Goal: Information Seeking & Learning: Learn about a topic

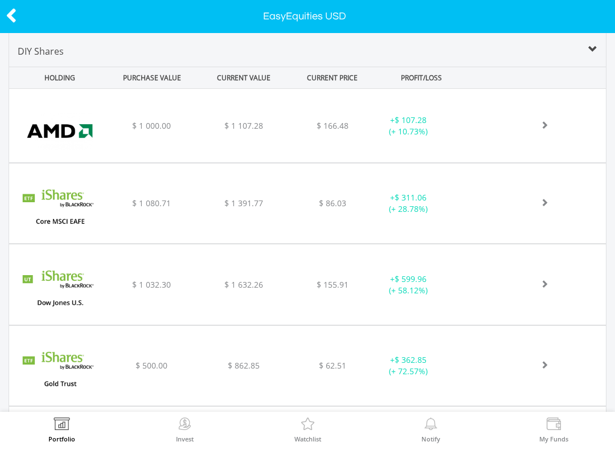
scroll to position [418, 0]
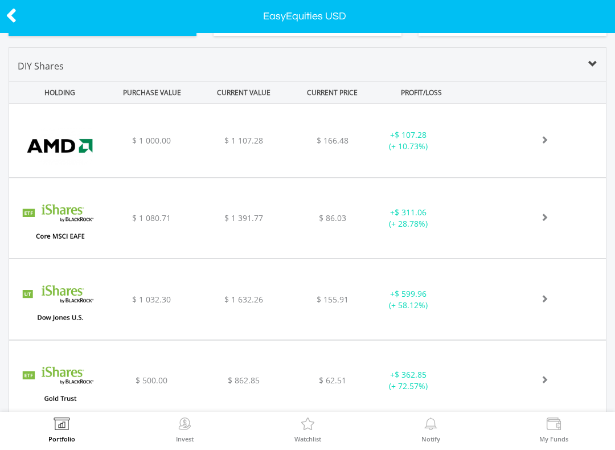
click at [497, 154] on div "﻿ Advanced Micro Devices Inc $ 1 000.00 $ 1 107.28 $ 166.48 + $ 107.28 (+ 10.73…" at bounding box center [307, 140] width 596 height 73
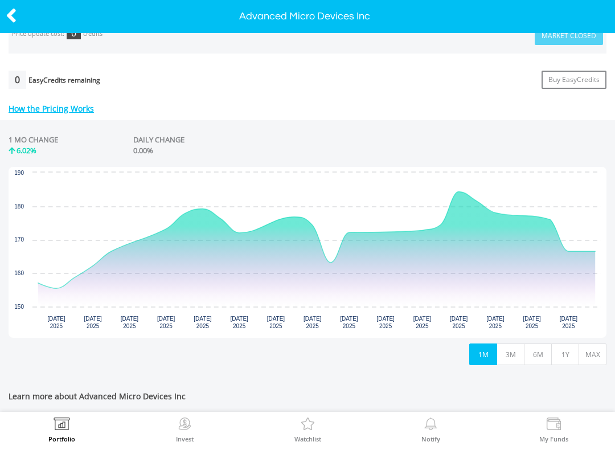
scroll to position [446, 0]
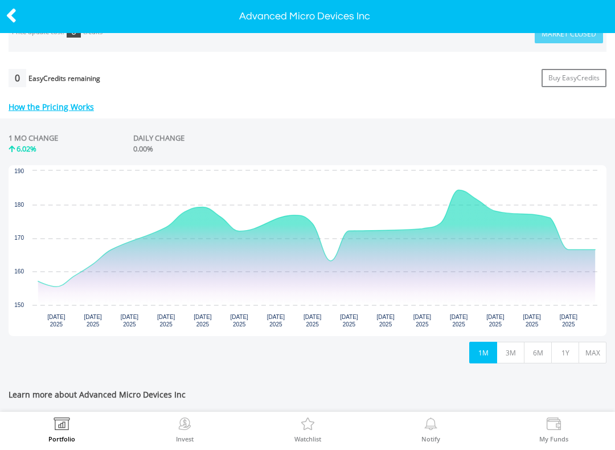
click at [540, 348] on button "6M" at bounding box center [537, 352] width 28 height 22
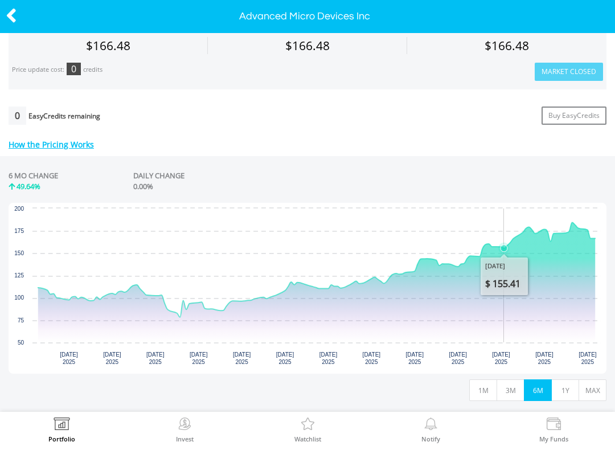
scroll to position [428, 0]
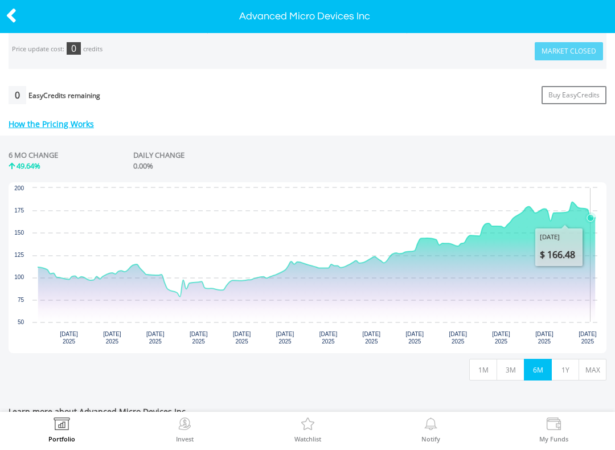
click at [590, 216] on icon "Tuesday, 19 Aug 2025, 166.48." at bounding box center [590, 218] width 7 height 7
click at [6, 8] on icon at bounding box center [11, 16] width 11 height 22
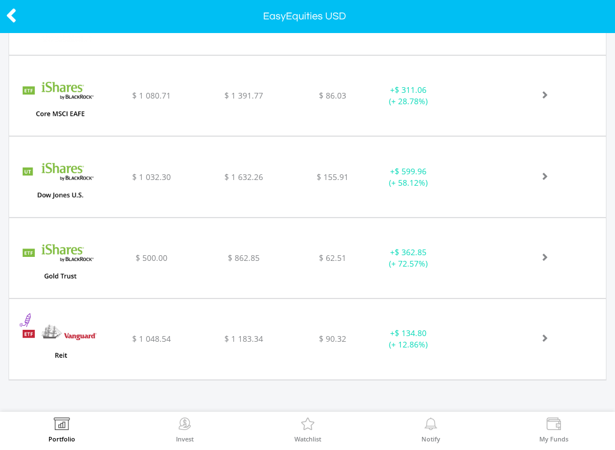
scroll to position [539, 0]
click at [269, 55] on div "﻿ iShares Dow Jones U.S. ETF $ 1 032.30 $ 1 632.26 $ 155.91 + $ 599.96 (+ 58.12…" at bounding box center [307, 18] width 596 height 73
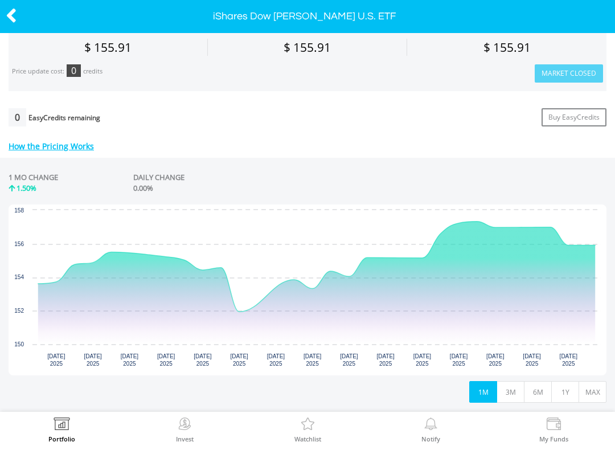
scroll to position [407, 0]
click at [515, 395] on button "3M" at bounding box center [510, 391] width 28 height 22
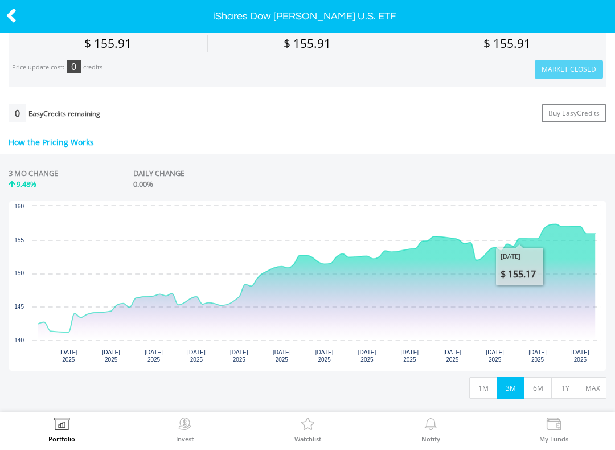
scroll to position [420, 0]
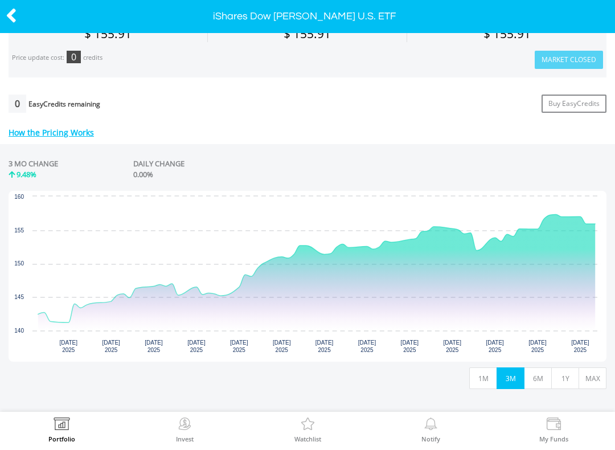
click at [544, 381] on button "6M" at bounding box center [537, 378] width 28 height 22
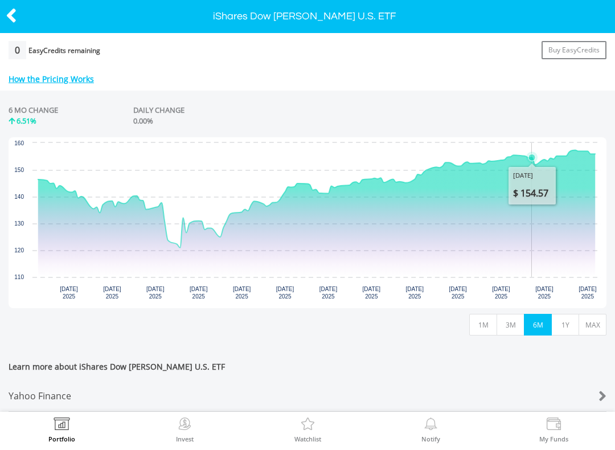
scroll to position [476, 0]
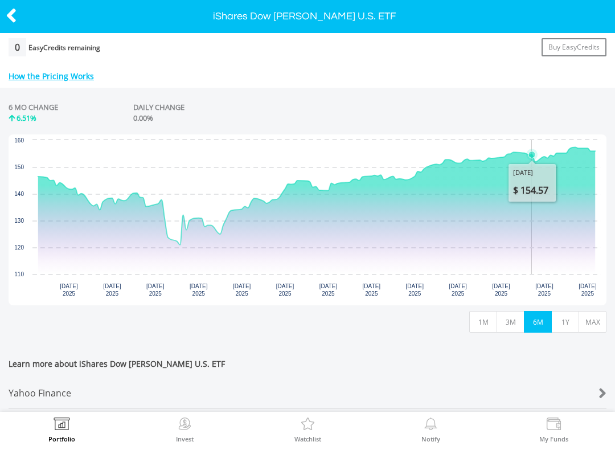
click at [563, 330] on button "1Y" at bounding box center [565, 322] width 28 height 22
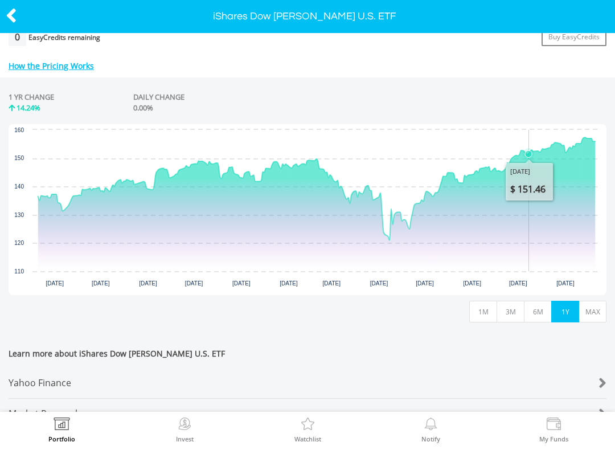
scroll to position [491, 0]
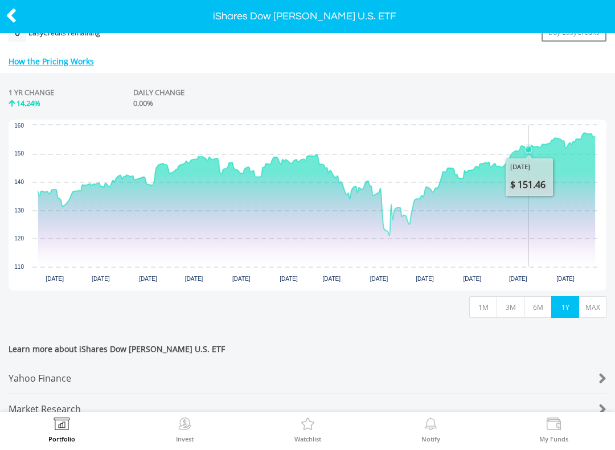
click at [599, 308] on button "MAX" at bounding box center [592, 307] width 28 height 22
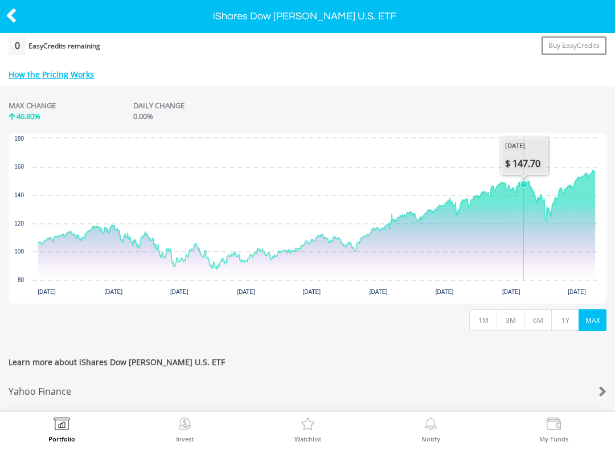
scroll to position [475, 0]
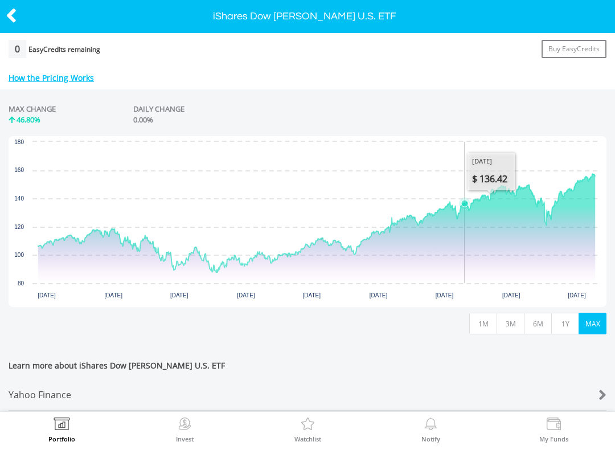
click at [464, 212] on icon "Interactive chart" at bounding box center [316, 223] width 556 height 98
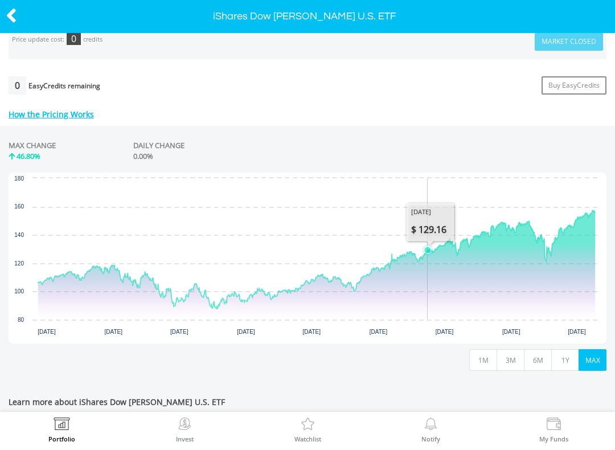
scroll to position [438, 0]
click at [425, 263] on icon "Interactive chart" at bounding box center [316, 260] width 556 height 98
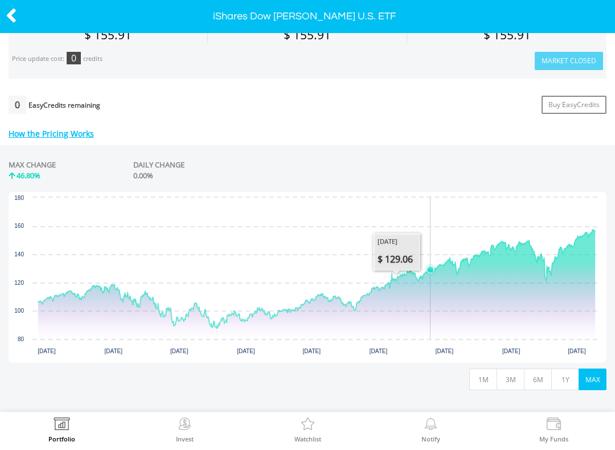
scroll to position [423, 0]
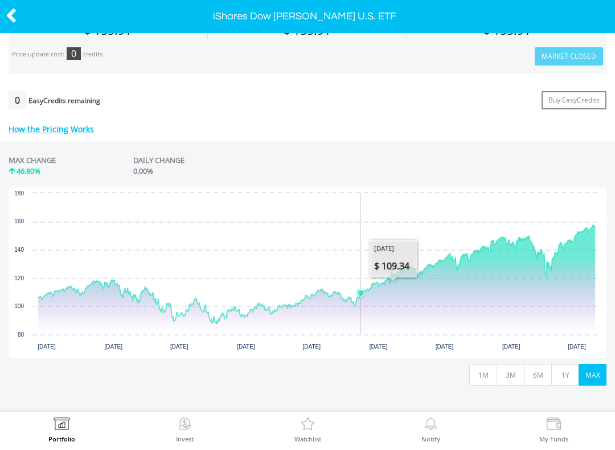
click at [361, 304] on icon "Interactive chart" at bounding box center [316, 274] width 556 height 98
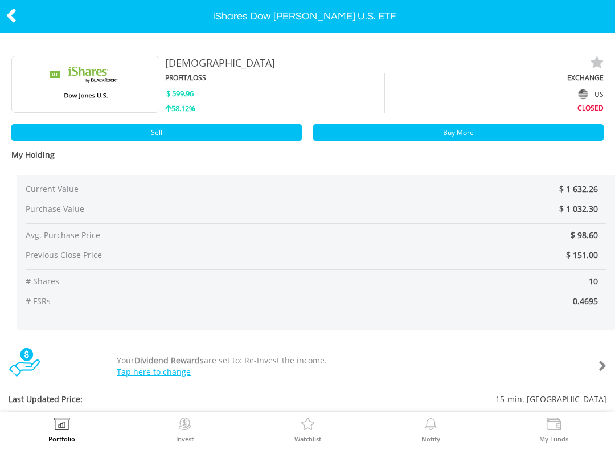
scroll to position [0, 0]
click at [17, 13] on icon at bounding box center [11, 16] width 11 height 22
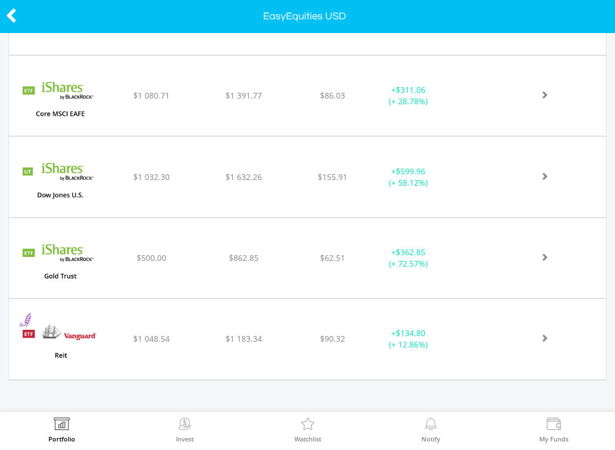
scroll to position [539, 0]
click at [459, 30] on div "+ $362.85 (+ 72.57%)" at bounding box center [421, 18] width 106 height 23
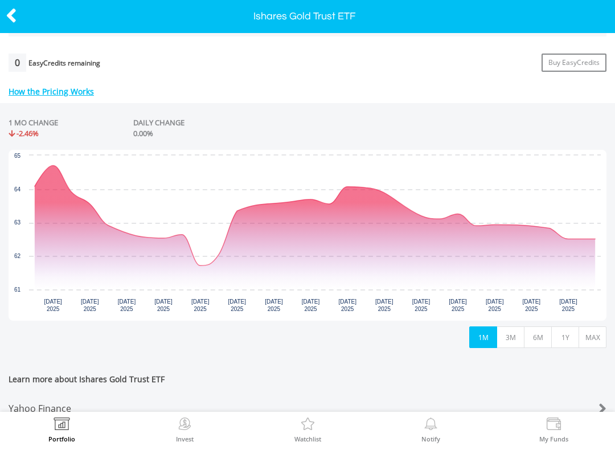
scroll to position [466, 0]
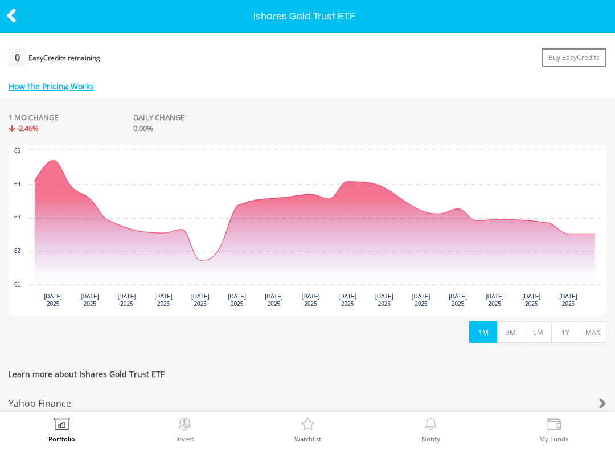
click at [566, 336] on button "1Y" at bounding box center [565, 332] width 28 height 22
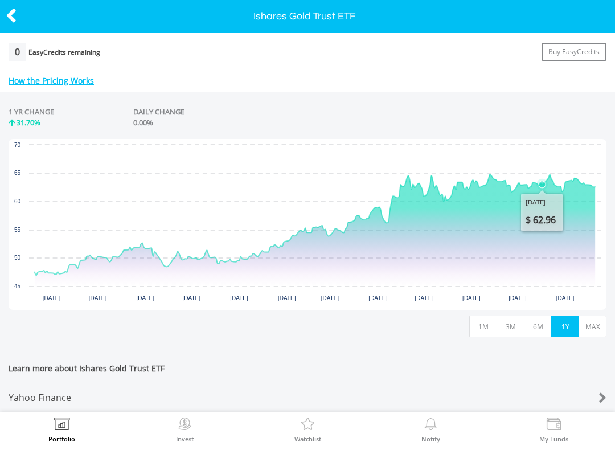
scroll to position [472, 0]
click at [588, 325] on button "MAX" at bounding box center [592, 326] width 28 height 22
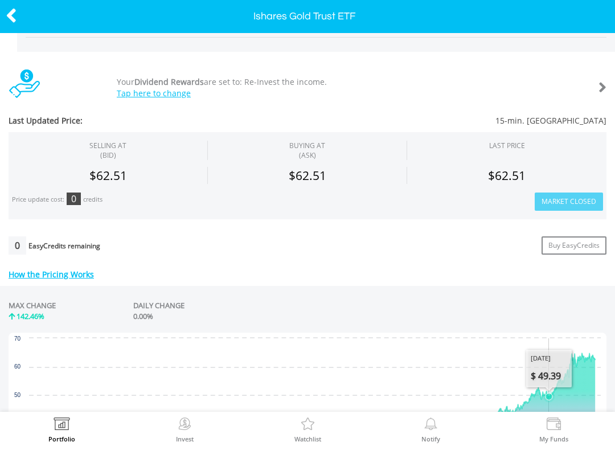
scroll to position [277, 0]
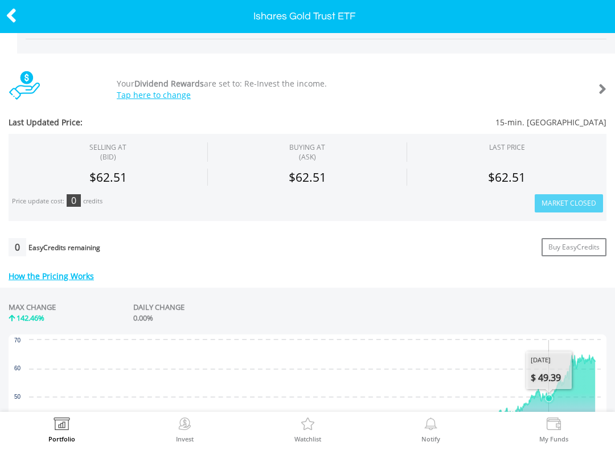
click at [14, 19] on icon at bounding box center [11, 16] width 11 height 22
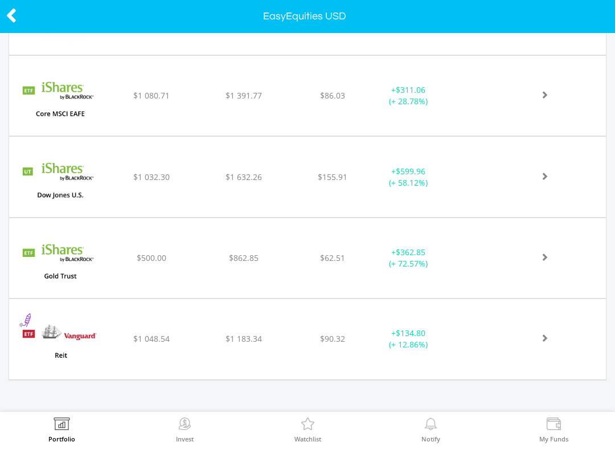
scroll to position [539, 0]
click at [313, 431] on img at bounding box center [308, 425] width 18 height 16
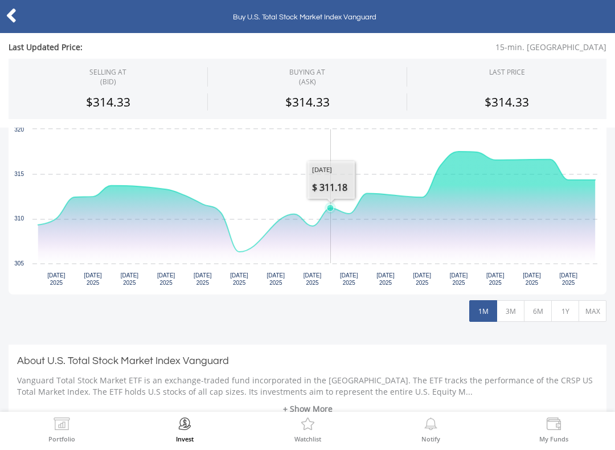
scroll to position [202, 0]
click at [592, 315] on button "MAX" at bounding box center [592, 310] width 28 height 22
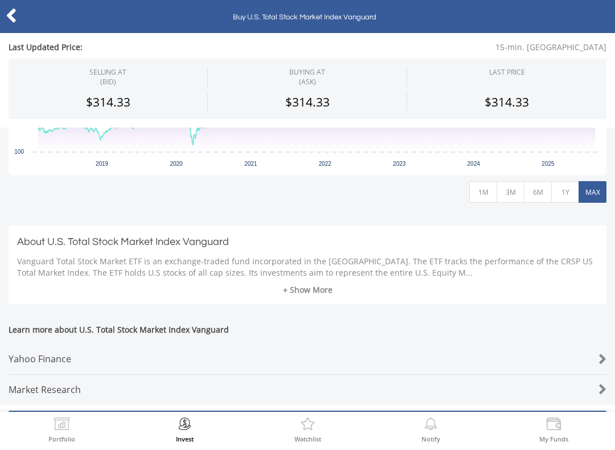
scroll to position [318, 0]
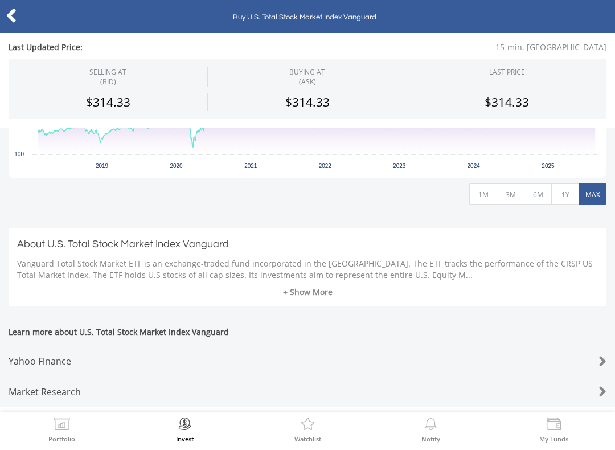
click at [15, 23] on icon at bounding box center [11, 16] width 11 height 22
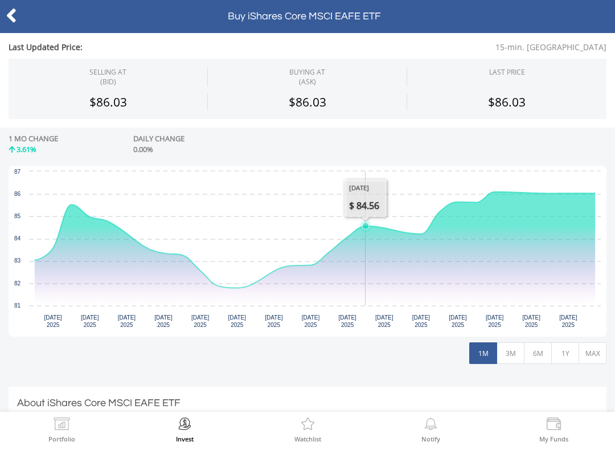
scroll to position [165, 0]
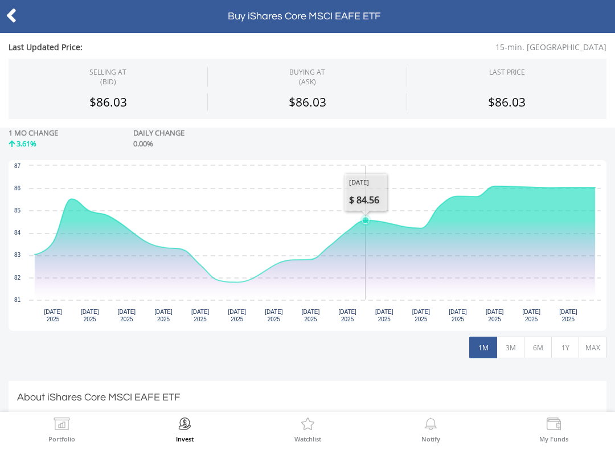
click at [581, 348] on button "MAX" at bounding box center [592, 347] width 28 height 22
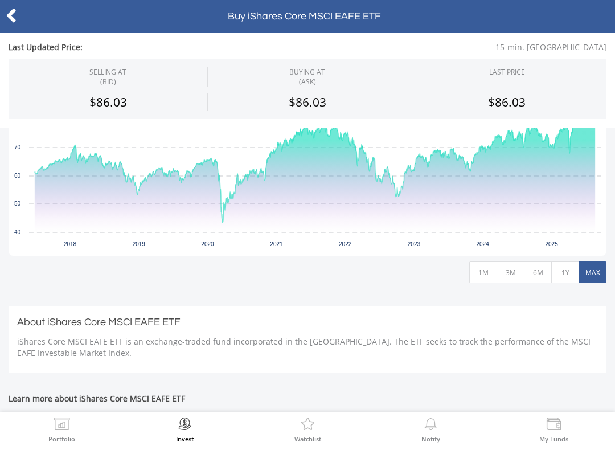
scroll to position [237, 0]
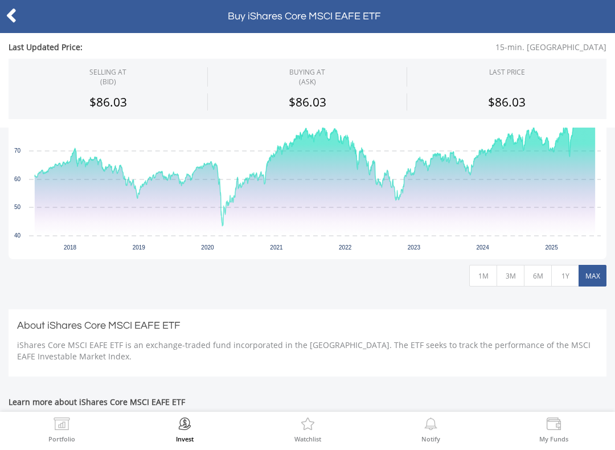
click at [17, 20] on icon at bounding box center [11, 16] width 11 height 22
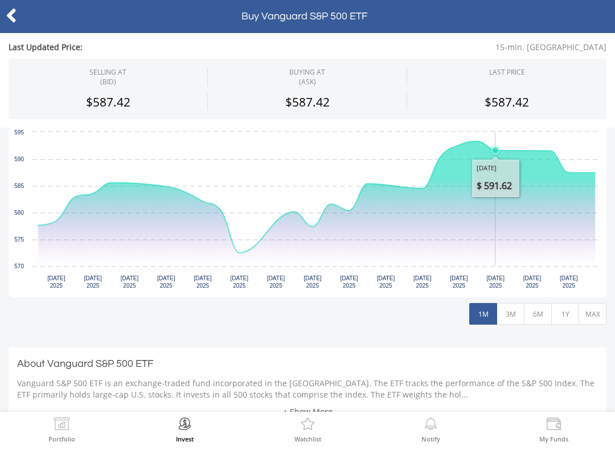
scroll to position [182, 0]
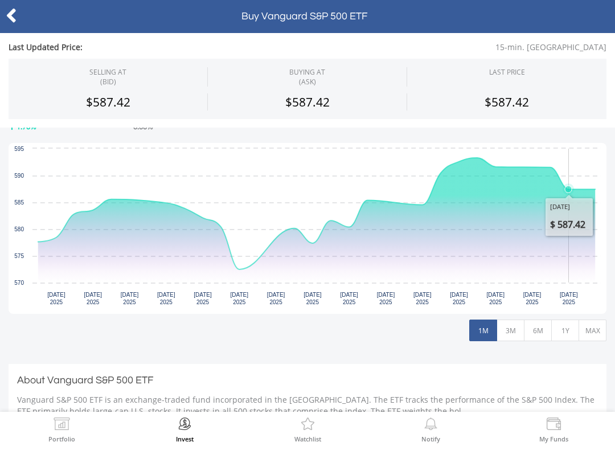
click at [589, 332] on button "MAX" at bounding box center [592, 330] width 28 height 22
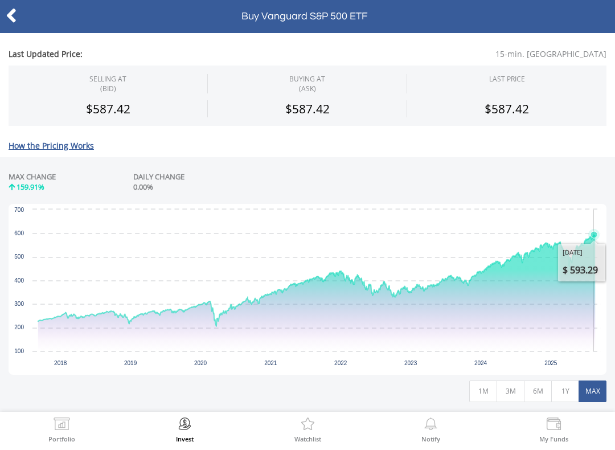
scroll to position [118, 0]
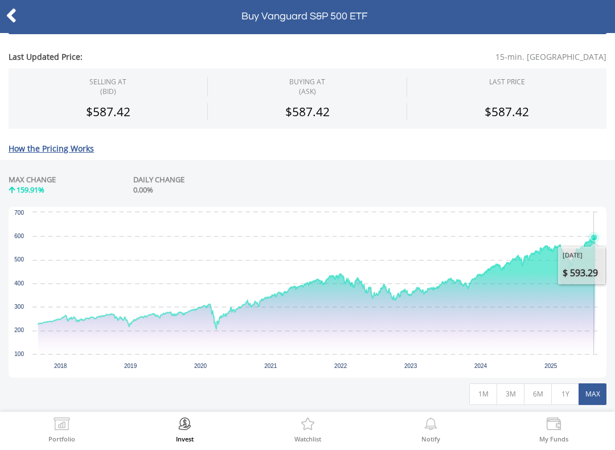
click at [486, 397] on button "1M" at bounding box center [483, 394] width 28 height 22
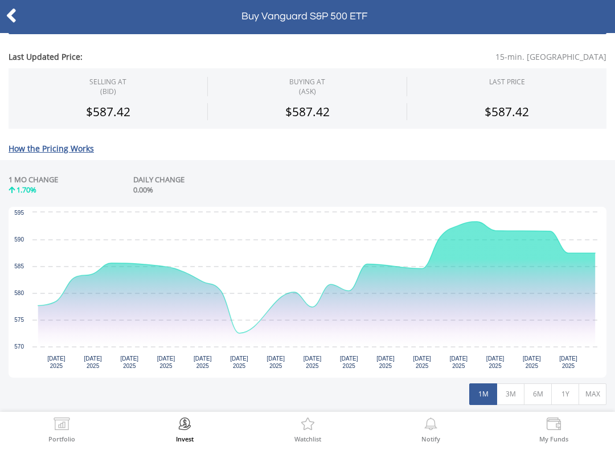
click at [541, 402] on button "6M" at bounding box center [537, 394] width 28 height 22
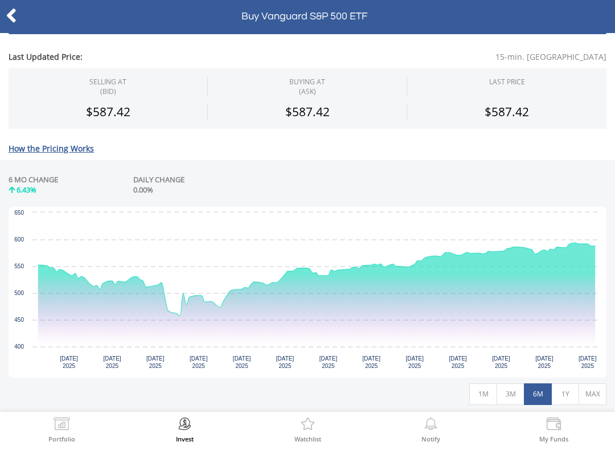
click at [570, 398] on button "1Y" at bounding box center [565, 394] width 28 height 22
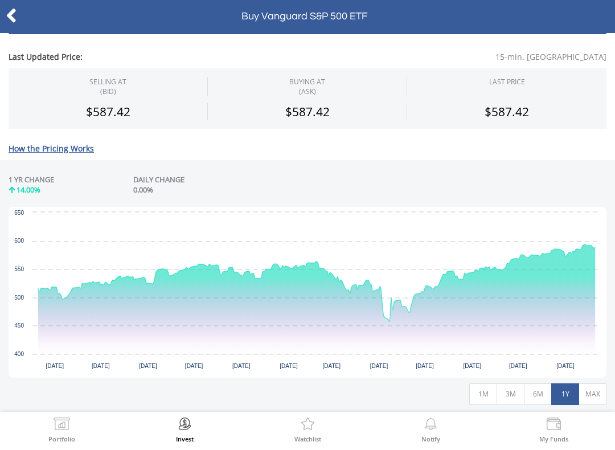
click at [535, 403] on button "6M" at bounding box center [537, 394] width 28 height 22
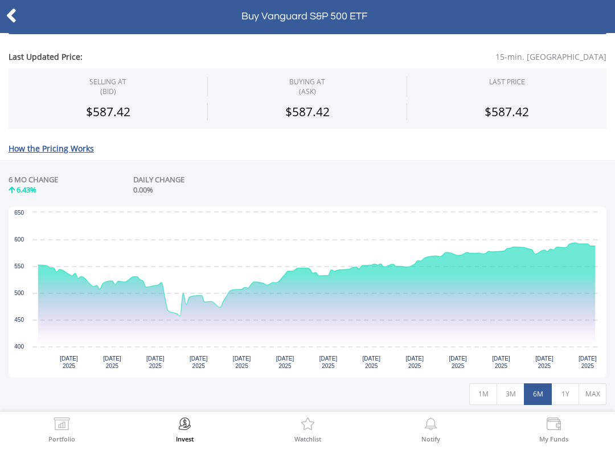
click at [506, 397] on button "3M" at bounding box center [510, 394] width 28 height 22
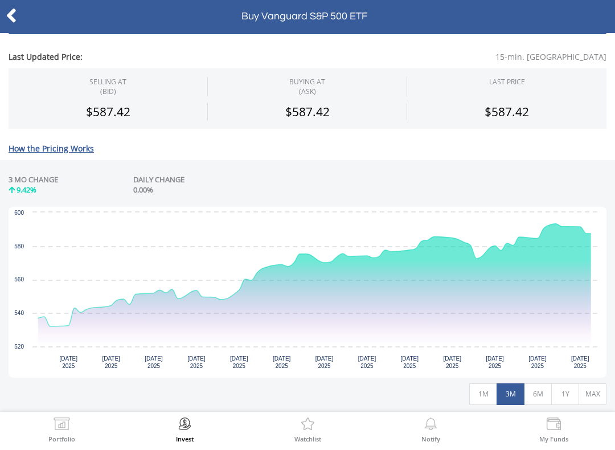
click at [564, 395] on button "1Y" at bounding box center [565, 394] width 28 height 22
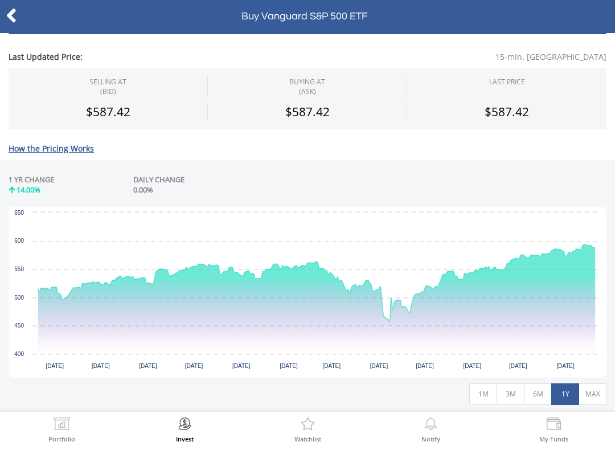
click at [595, 393] on button "MAX" at bounding box center [592, 394] width 28 height 22
